Goal: Task Accomplishment & Management: Manage account settings

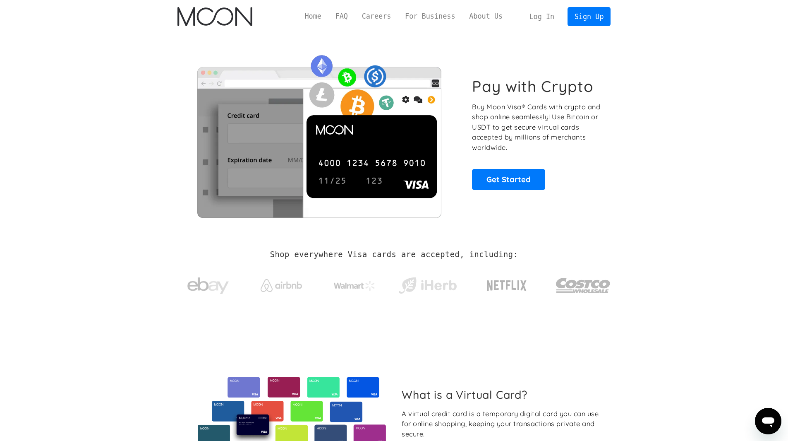
click at [547, 18] on link "Log In" at bounding box center [541, 16] width 39 height 18
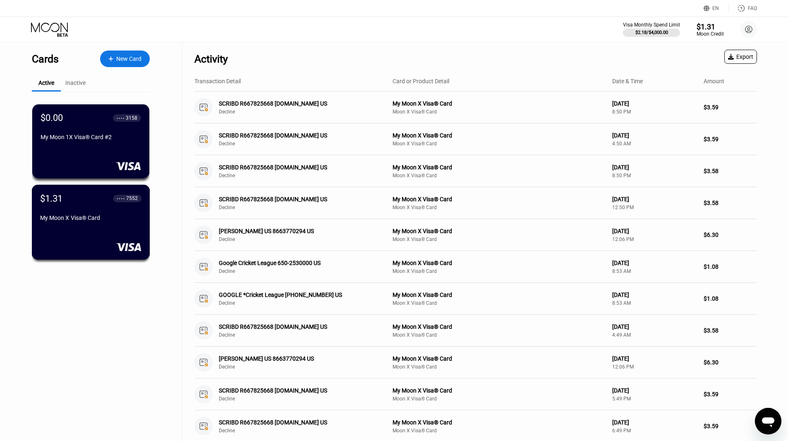
click at [96, 203] on div "$1.31 ● ● ● ● 7552" at bounding box center [90, 198] width 101 height 10
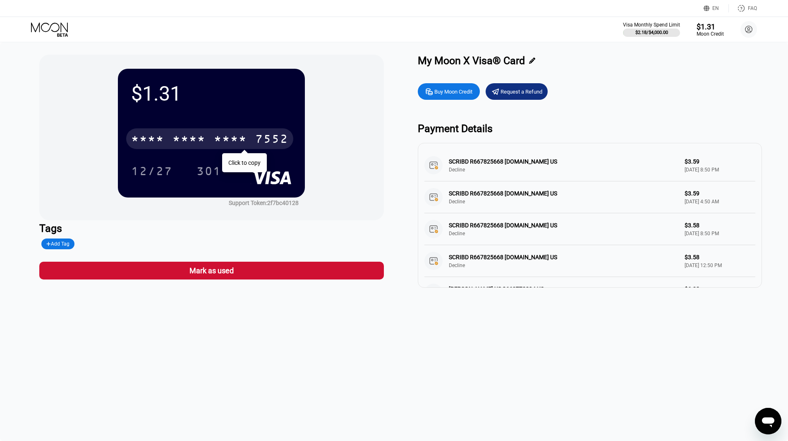
click at [190, 148] on div "* * * * * * * * * * * * 7552" at bounding box center [209, 138] width 167 height 21
